Goal: Learn about a topic: Learn about a topic

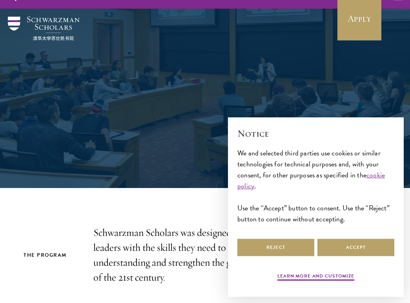
scroll to position [16, 0]
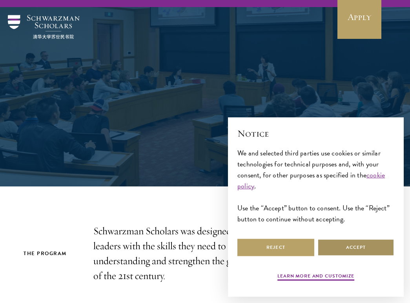
click at [346, 243] on button "Accept" at bounding box center [356, 248] width 77 height 18
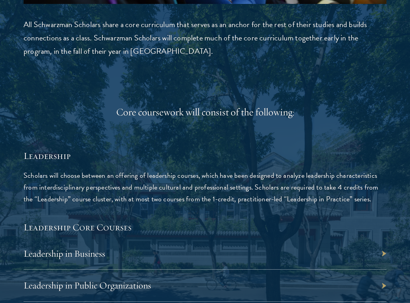
scroll to position [1454, 0]
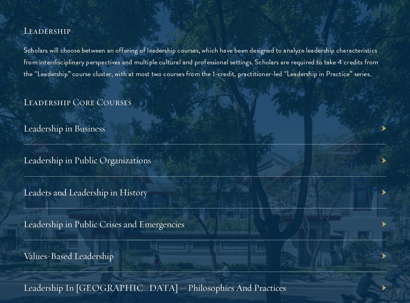
click at [105, 103] on h5 "Leadership Core Courses" at bounding box center [205, 101] width 363 height 13
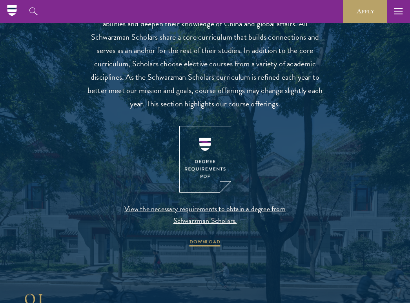
scroll to position [710, 0]
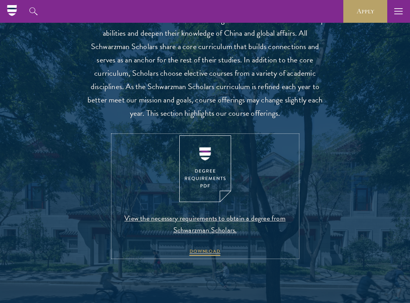
click at [211, 161] on img at bounding box center [205, 168] width 52 height 67
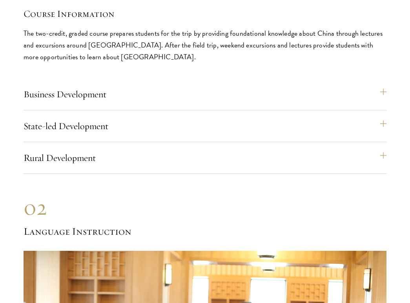
scroll to position [4217, 0]
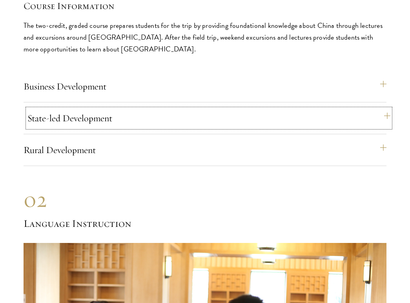
click at [148, 121] on button "State-led Development" at bounding box center [208, 118] width 363 height 19
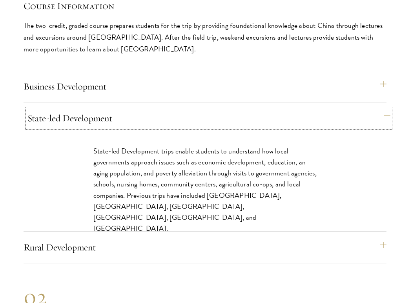
click at [148, 121] on button "State-led Development" at bounding box center [208, 118] width 363 height 19
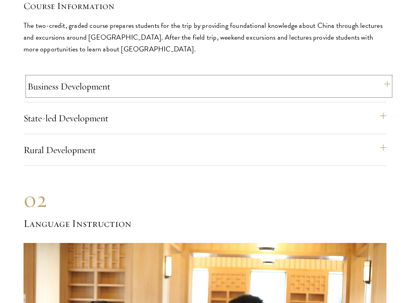
click at [149, 90] on button "Business Development" at bounding box center [208, 86] width 363 height 19
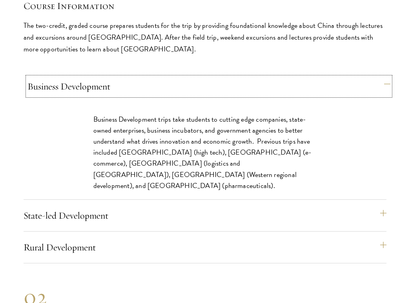
click at [154, 88] on button "Business Development" at bounding box center [208, 86] width 363 height 19
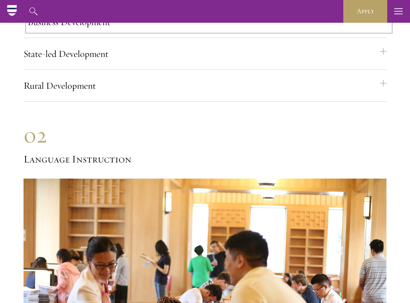
scroll to position [4266, 0]
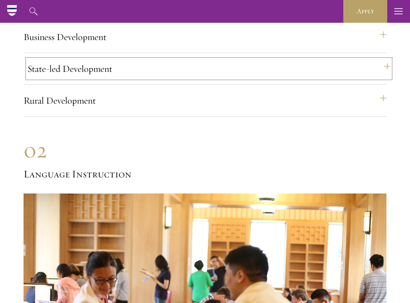
click at [141, 63] on button "State-led Development" at bounding box center [208, 68] width 363 height 19
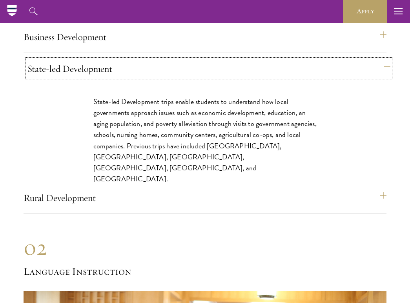
click at [141, 64] on button "State-led Development" at bounding box center [208, 68] width 363 height 19
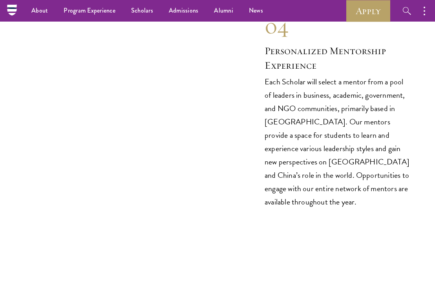
scroll to position [3869, 0]
